Goal: Check status: Check status

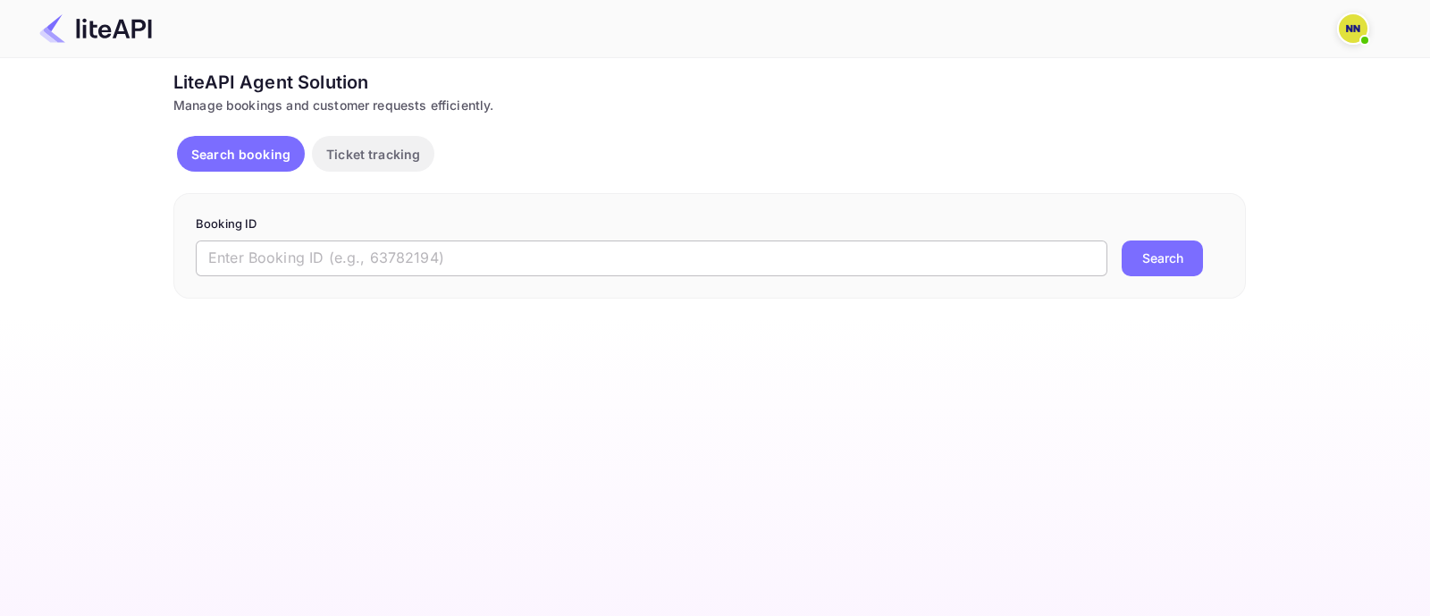
click at [298, 253] on input "text" at bounding box center [652, 258] width 912 height 36
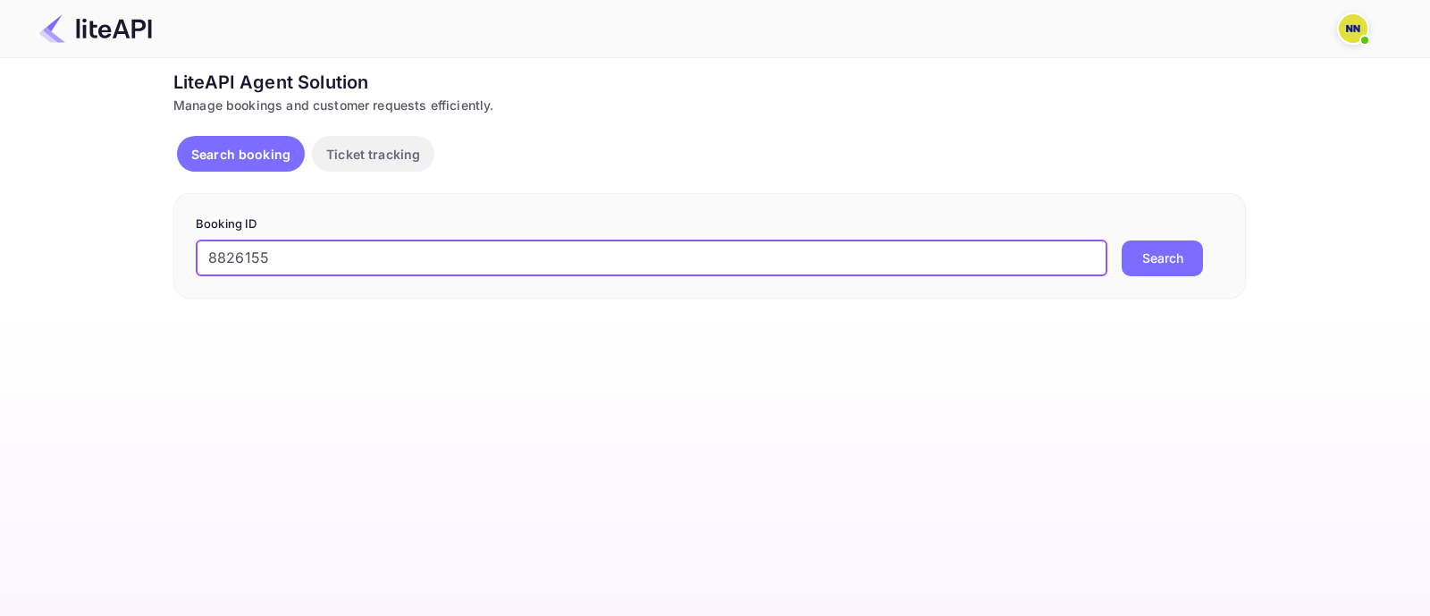
type input "8826155"
click at [1140, 252] on button "Search" at bounding box center [1162, 258] width 81 height 36
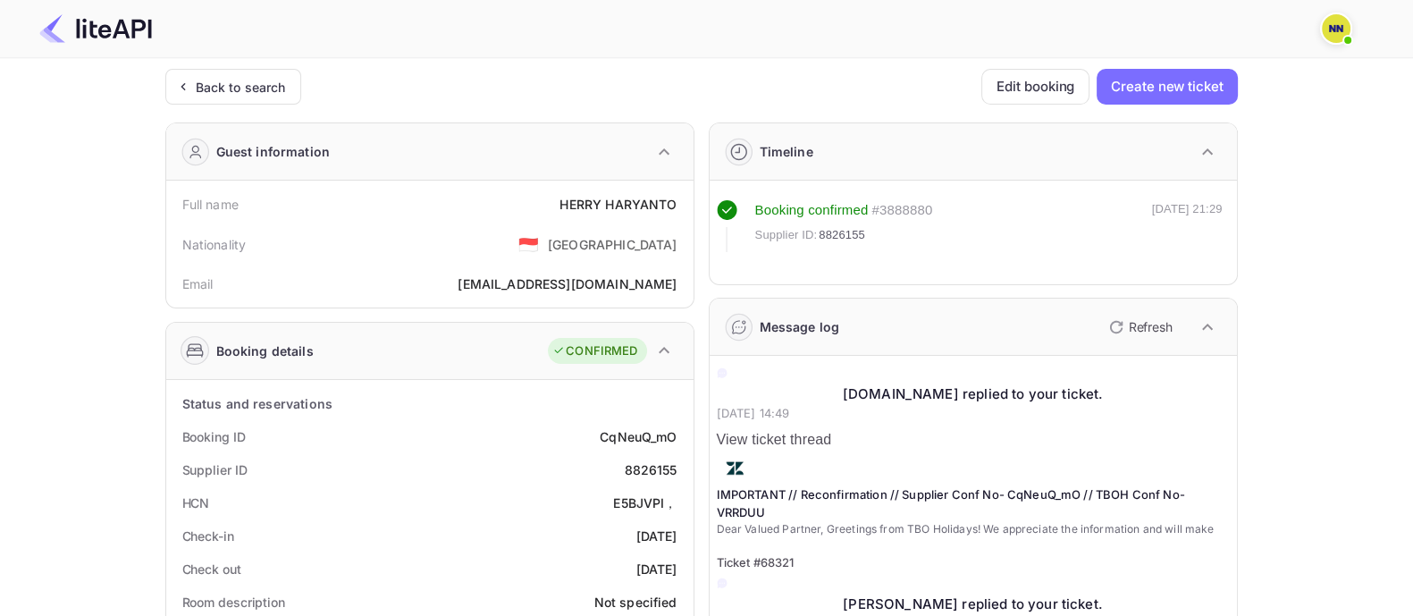
click at [641, 500] on div "E5BJVPI，" at bounding box center [644, 502] width 63 height 19
copy div "E5BJVPI"
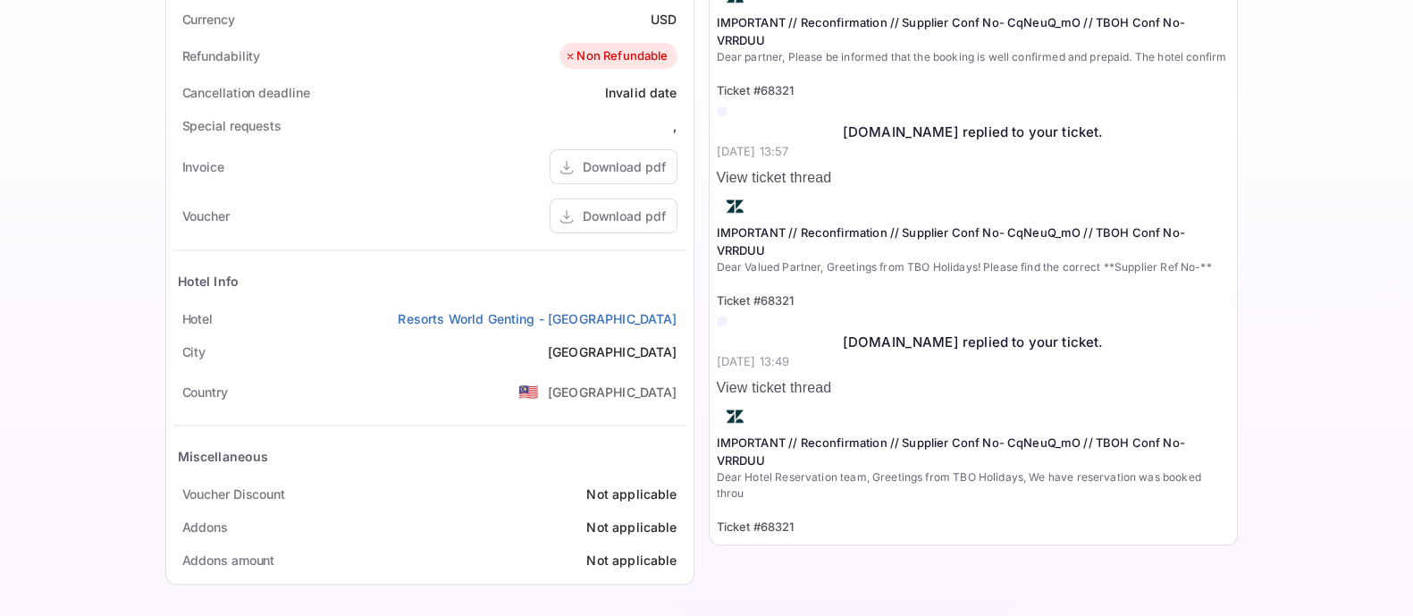
scroll to position [683, 0]
click at [627, 216] on div "Download pdf" at bounding box center [624, 215] width 83 height 19
